Goal: Information Seeking & Learning: Check status

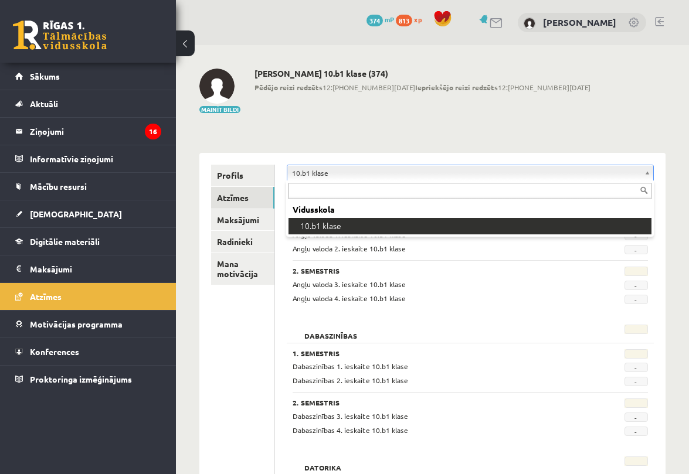
click at [311, 188] on input "text" at bounding box center [469, 191] width 363 height 16
type input "*"
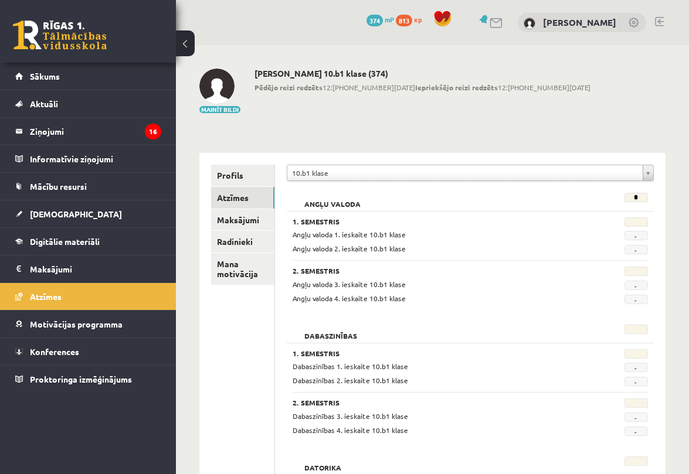
click at [46, 77] on span "Sākums" at bounding box center [45, 76] width 30 height 11
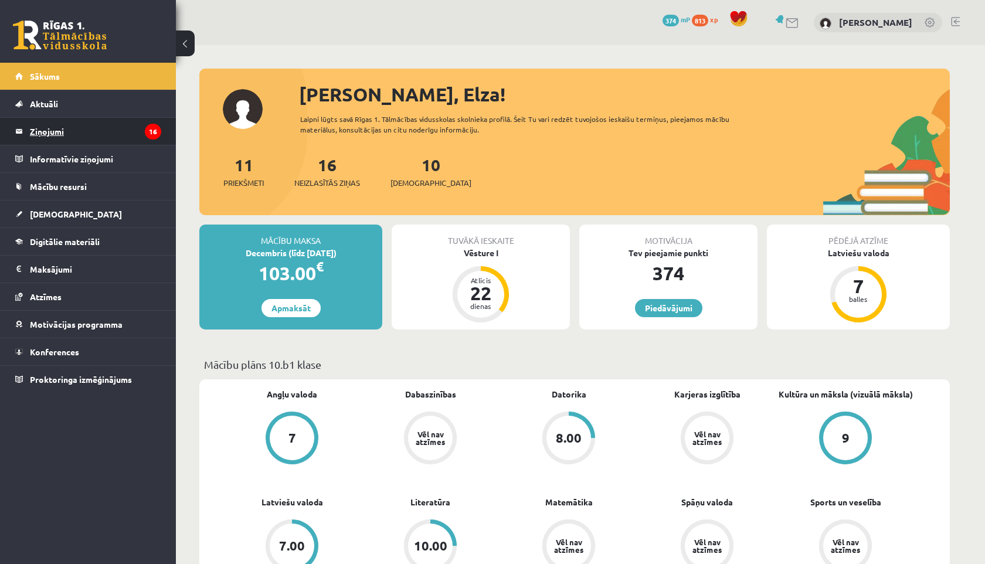
click at [84, 125] on legend "Ziņojumi 16" at bounding box center [95, 131] width 131 height 27
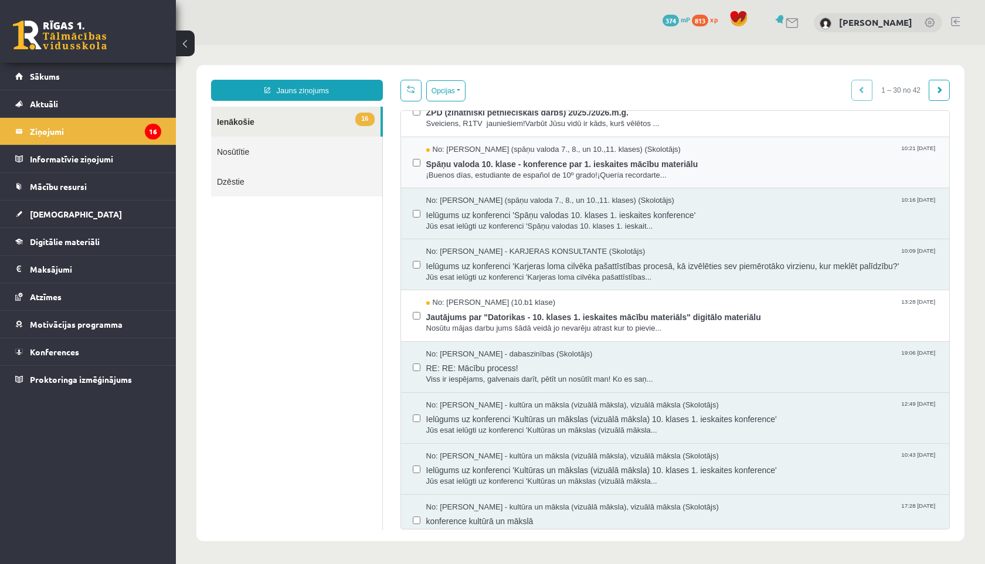
scroll to position [383, 0]
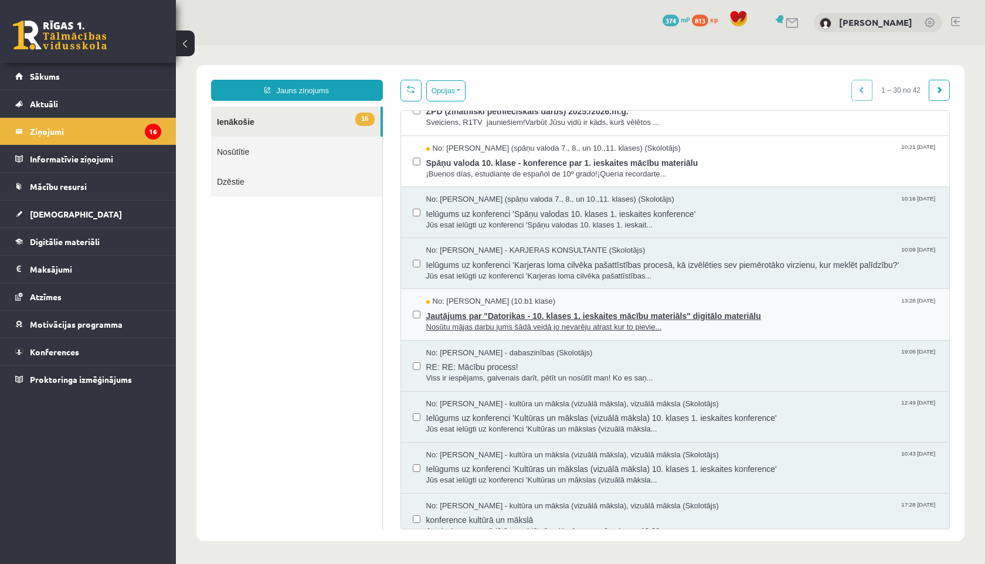
click at [447, 322] on span "Nosūtu mājas darbu jums šādā veidā jo nevarēju atrast kur to pievie..." at bounding box center [682, 327] width 512 height 11
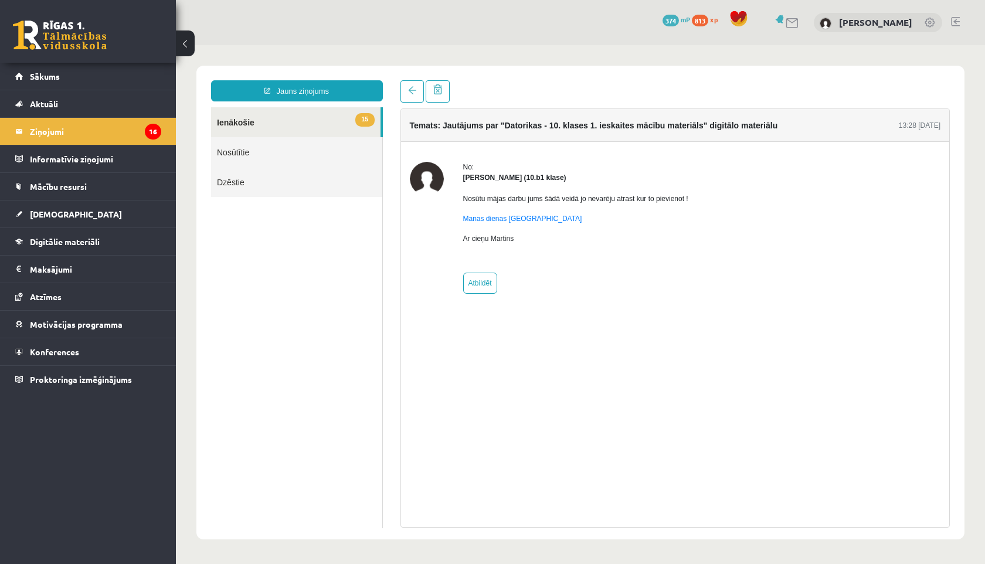
scroll to position [0, 0]
click at [55, 139] on legend "Ziņojumi 16" at bounding box center [95, 131] width 131 height 27
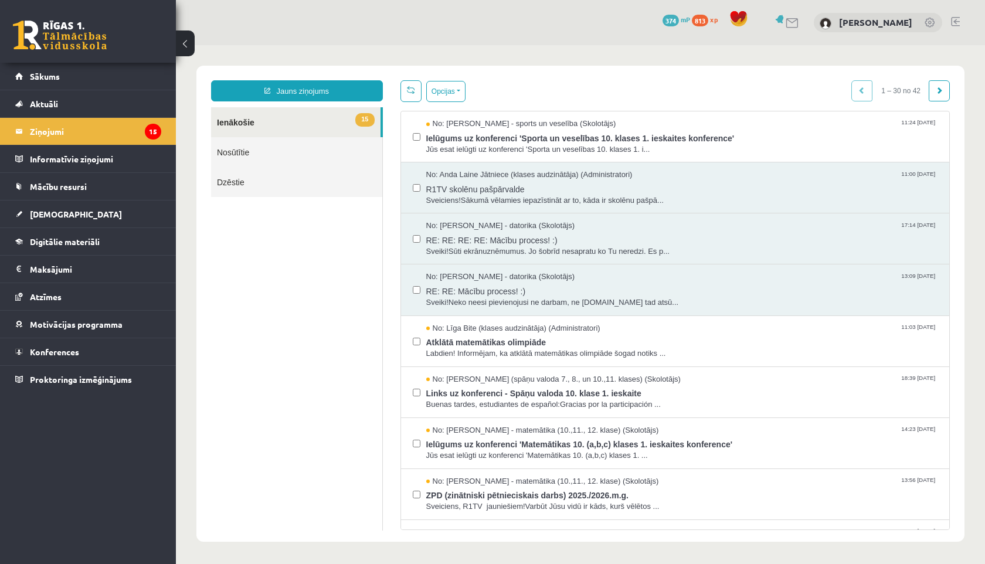
click at [688, 20] on span "813" at bounding box center [700, 21] width 16 height 12
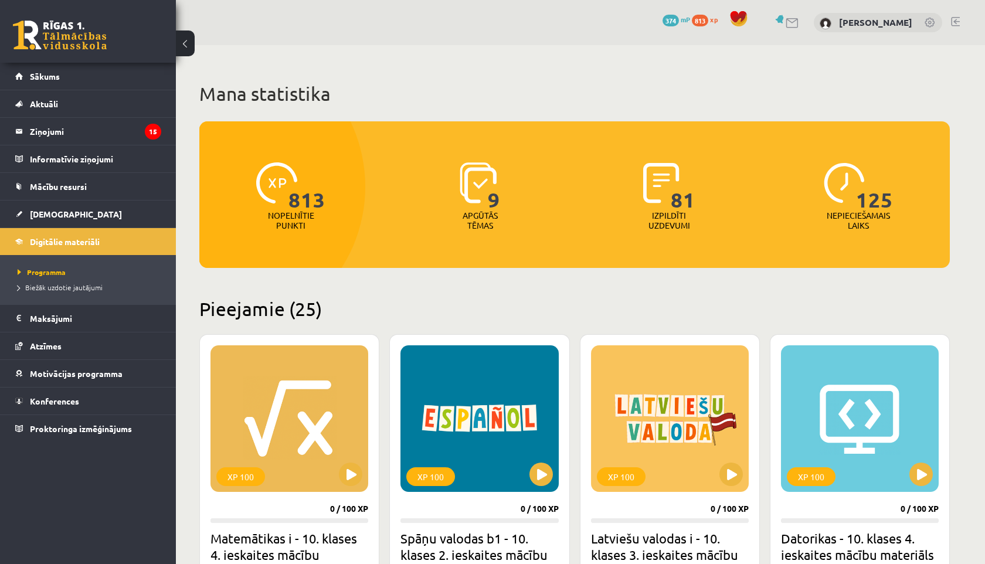
click at [267, 182] on img at bounding box center [276, 182] width 41 height 41
click at [300, 198] on span "813" at bounding box center [306, 186] width 37 height 48
click at [270, 206] on div "813" at bounding box center [290, 184] width 69 height 54
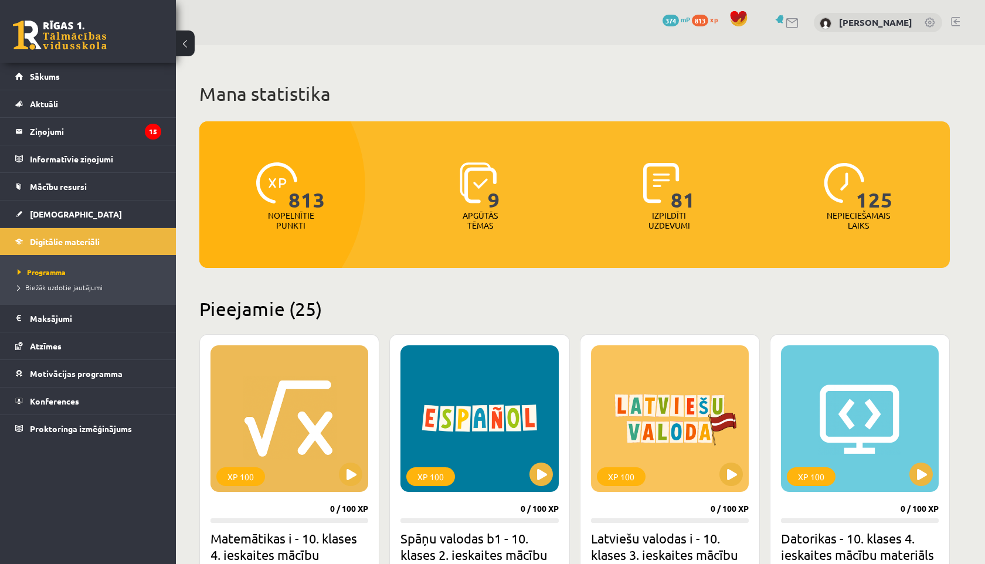
click at [708, 20] on span "813" at bounding box center [700, 21] width 16 height 12
click at [679, 22] on span "374" at bounding box center [671, 21] width 16 height 12
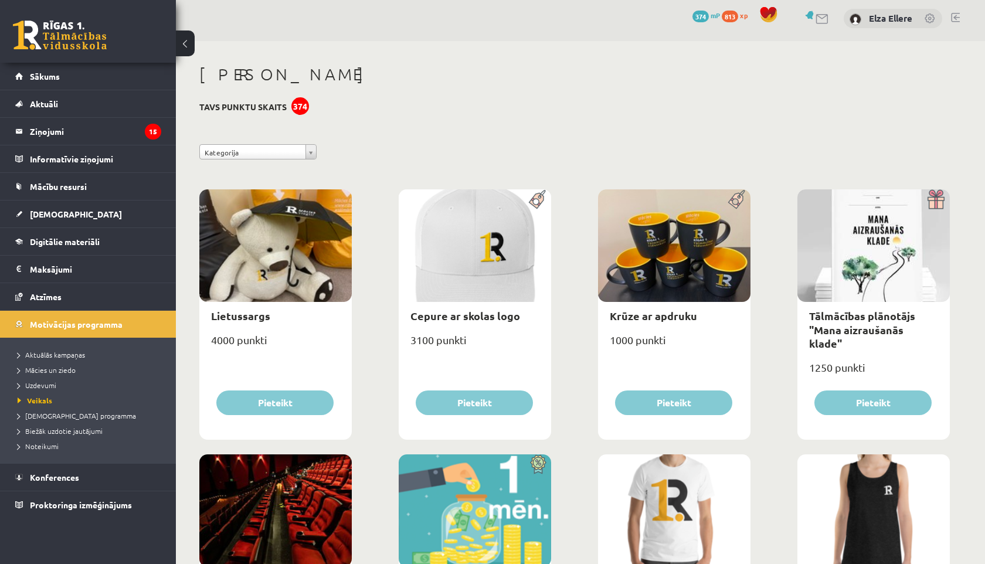
scroll to position [1, 0]
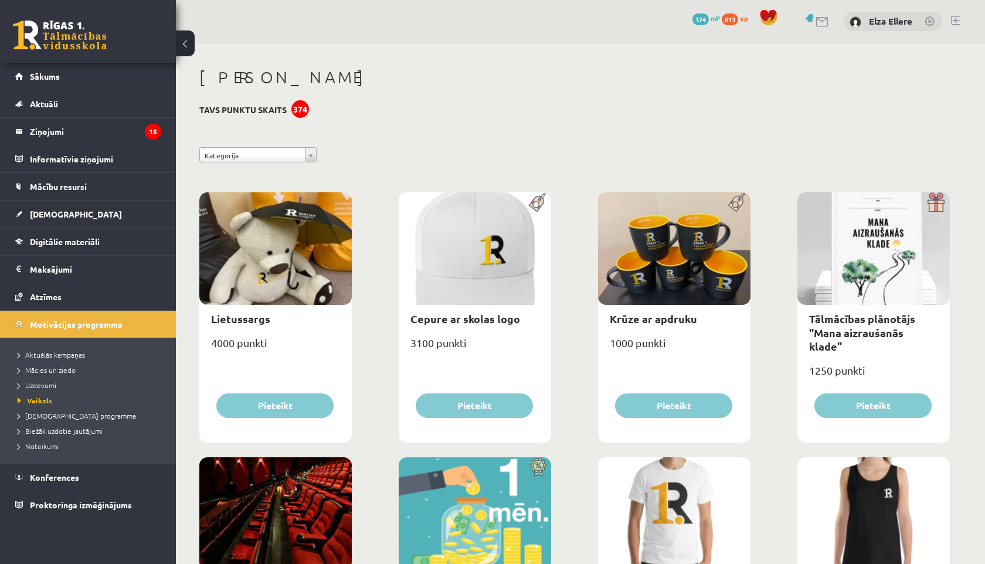
click at [725, 19] on span "813" at bounding box center [730, 19] width 16 height 12
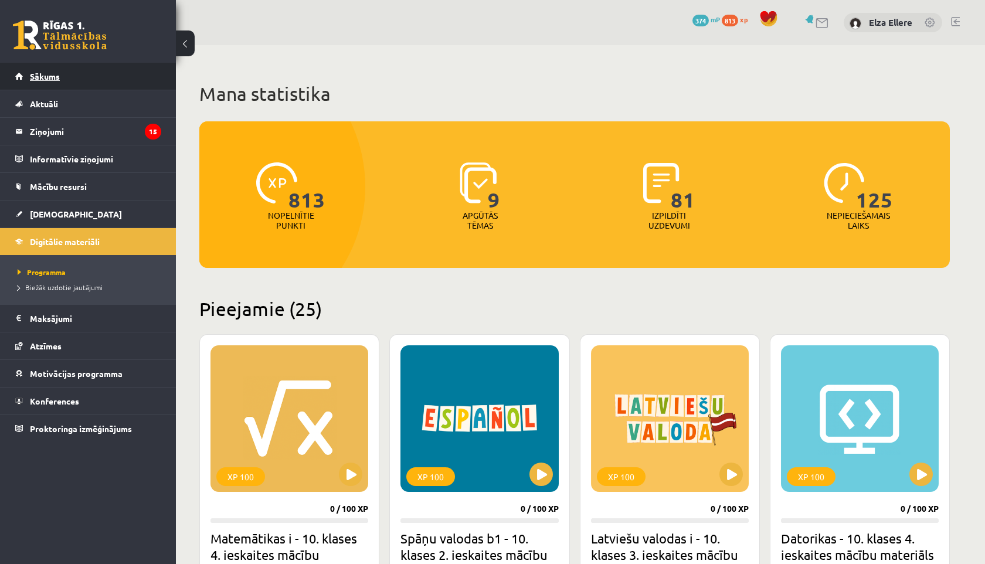
click at [43, 72] on span "Sākums" at bounding box center [45, 76] width 30 height 11
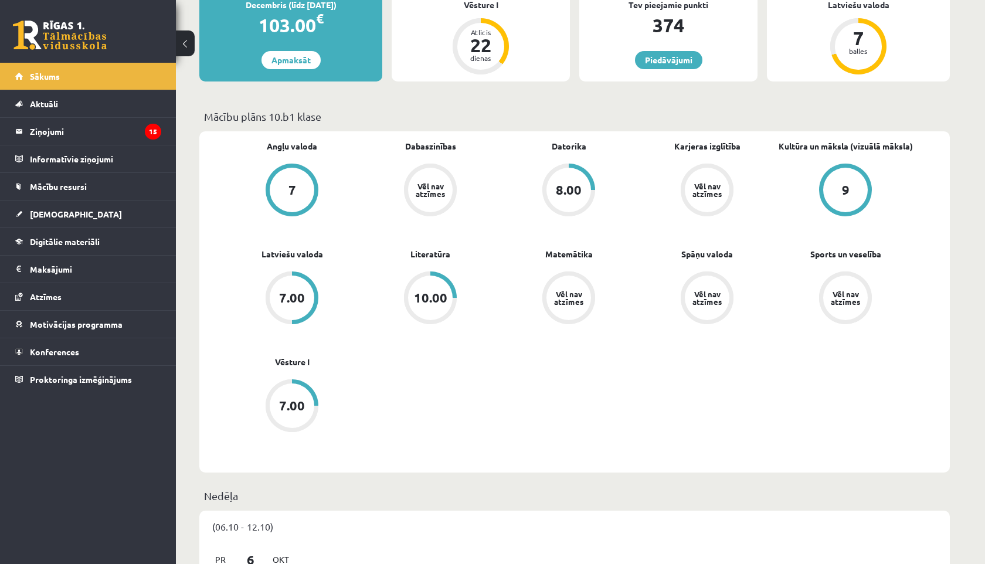
scroll to position [249, 0]
click at [426, 300] on div "10.00" at bounding box center [430, 297] width 33 height 13
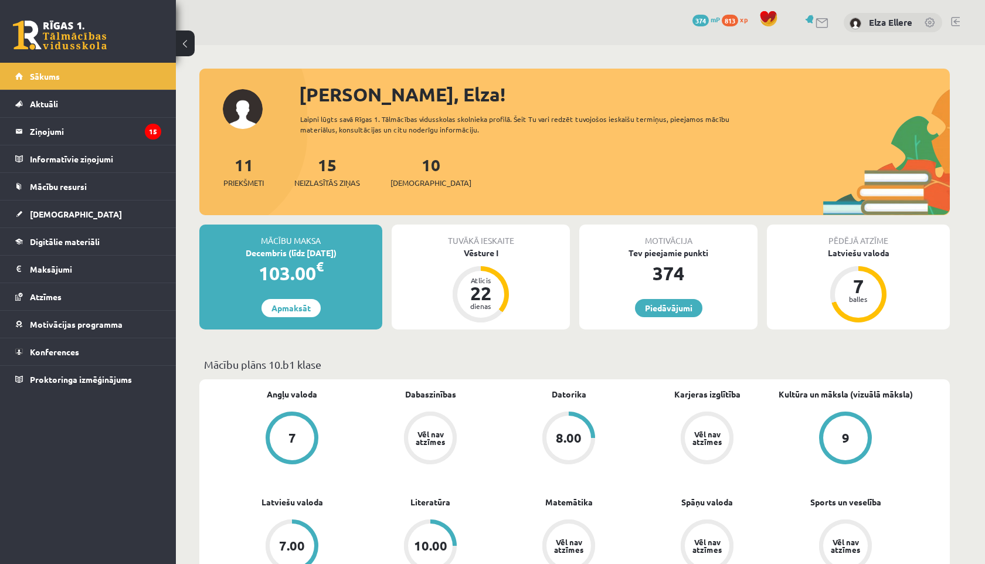
scroll to position [247, 0]
